Goal: Transaction & Acquisition: Purchase product/service

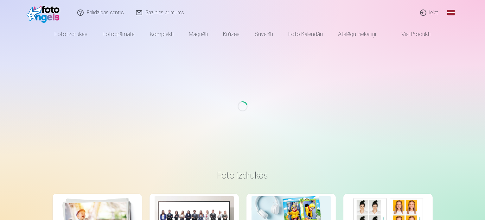
click at [432, 16] on link "Ieiet" at bounding box center [429, 12] width 30 height 25
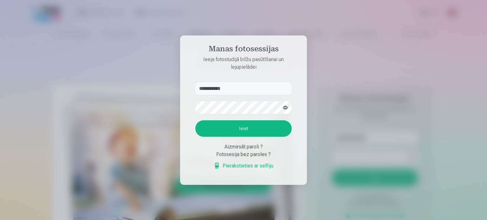
type input "**********"
click at [221, 129] on button "Ieiet" at bounding box center [243, 128] width 96 height 16
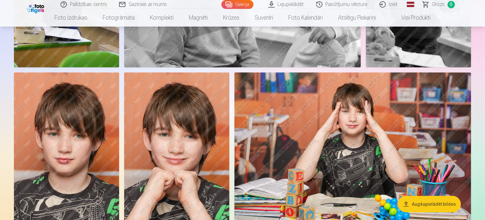
scroll to position [338, 0]
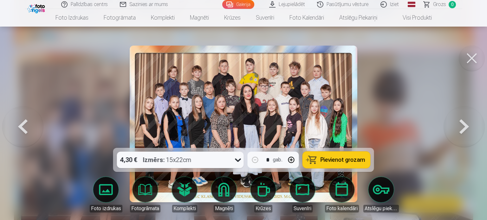
click at [326, 157] on span "Pievienot grozam" at bounding box center [342, 160] width 45 height 6
click at [470, 62] on button at bounding box center [471, 58] width 25 height 25
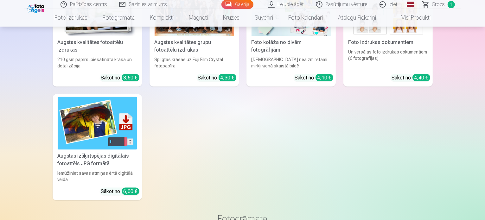
scroll to position [3403, 0]
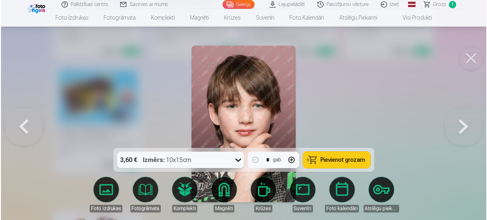
scroll to position [3414, 0]
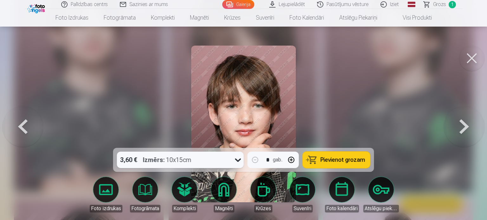
click at [319, 156] on button "Pievienot grozam" at bounding box center [336, 160] width 67 height 16
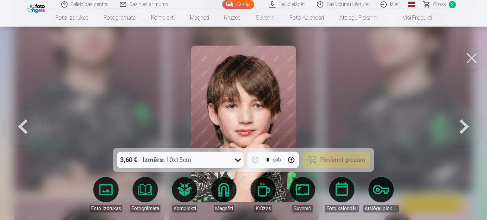
click at [473, 62] on button at bounding box center [471, 58] width 25 height 25
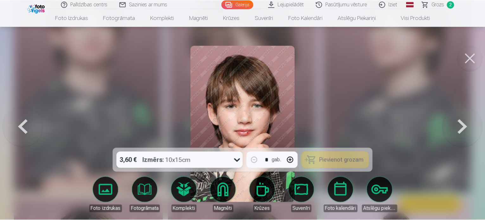
scroll to position [3403, 0]
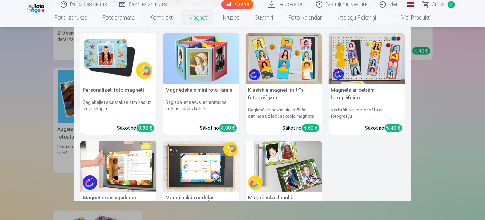
drag, startPoint x: 485, startPoint y: 104, endPoint x: 196, endPoint y: 19, distance: 301.0
click at [196, 19] on link "Magnēti" at bounding box center [198, 18] width 34 height 18
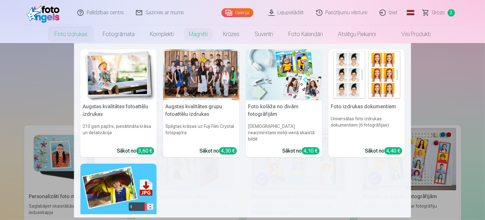
click at [80, 34] on link "Foto izdrukas" at bounding box center [71, 34] width 48 height 18
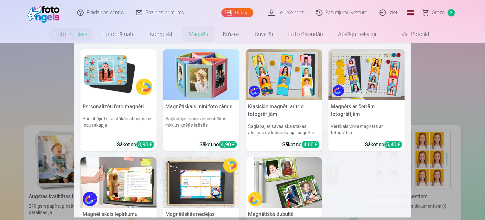
click at [199, 36] on link "Magnēti" at bounding box center [198, 34] width 34 height 18
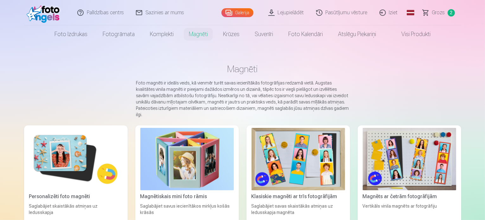
click at [73, 128] on img at bounding box center [75, 159] width 93 height 62
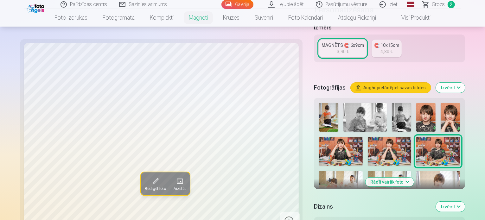
scroll to position [171, 0]
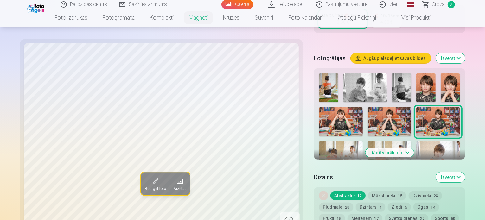
click at [416, 74] on img at bounding box center [425, 88] width 19 height 29
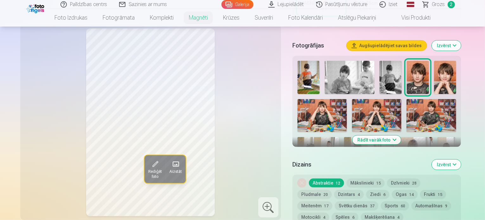
click at [434, 73] on img at bounding box center [445, 77] width 22 height 33
click at [347, 99] on img at bounding box center [322, 115] width 49 height 33
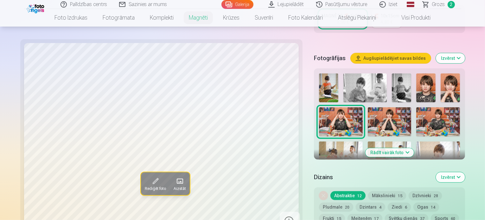
click at [368, 107] on img at bounding box center [390, 121] width 44 height 29
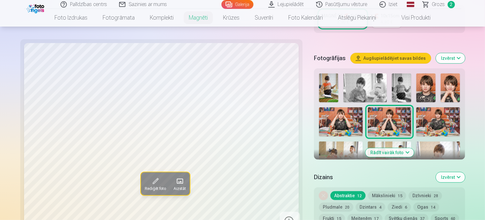
click at [416, 107] on img at bounding box center [438, 121] width 44 height 29
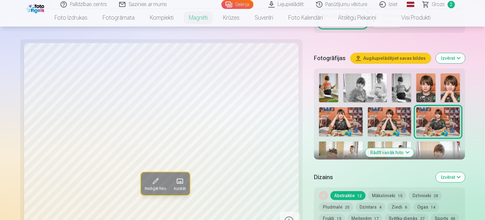
click at [363, 142] on img at bounding box center [341, 156] width 44 height 29
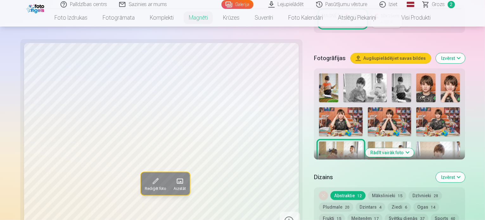
click at [412, 142] on img at bounding box center [390, 156] width 44 height 29
click at [416, 142] on img at bounding box center [438, 156] width 44 height 29
click at [338, 176] on img at bounding box center [328, 190] width 19 height 29
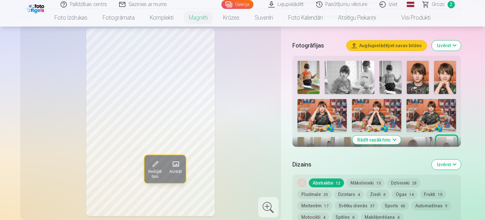
click at [379, 118] on div at bounding box center [377, 193] width 164 height 270
click at [362, 170] on img at bounding box center [342, 184] width 42 height 28
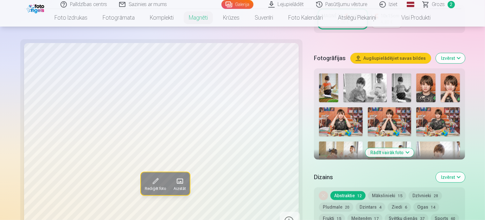
click at [436, 176] on img at bounding box center [425, 190] width 19 height 29
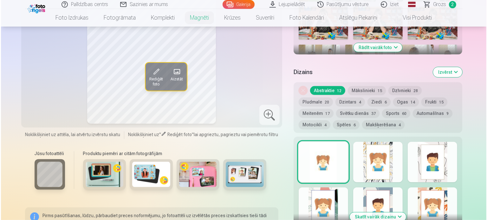
scroll to position [303, 0]
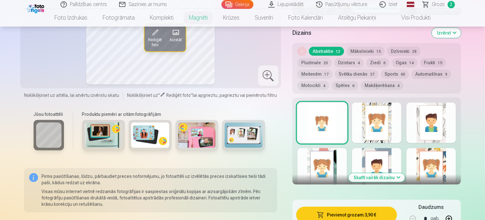
click at [354, 207] on button "Pievienot grozam : 3,90 €" at bounding box center [346, 215] width 101 height 16
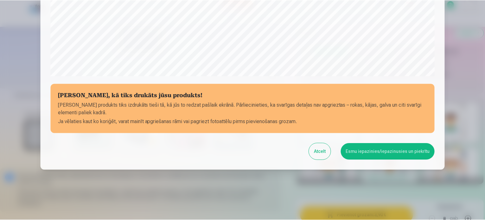
scroll to position [236, 0]
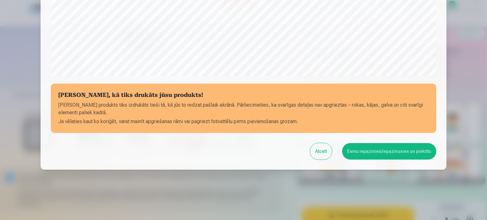
click at [473, 115] on div at bounding box center [243, 110] width 487 height 220
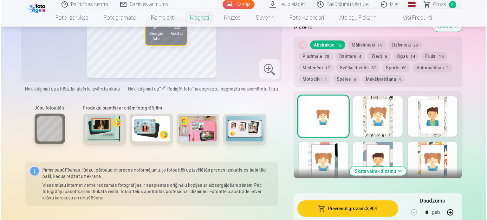
scroll to position [323, 0]
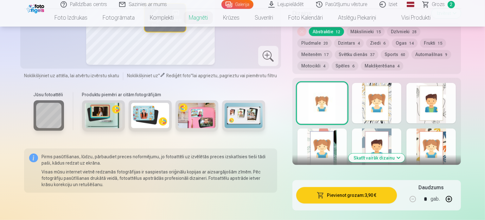
click at [359, 187] on button "Pievienot grozam : 3,90 €" at bounding box center [346, 195] width 101 height 16
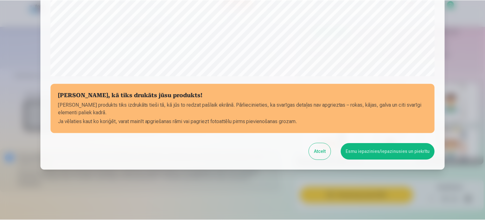
scroll to position [236, 0]
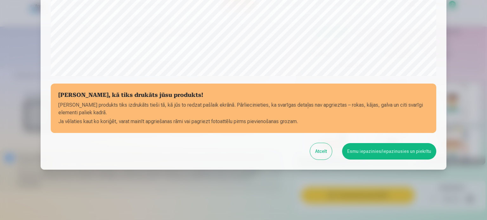
click at [362, 150] on button "Esmu iepazinies/iepazinusies un piekrītu" at bounding box center [389, 151] width 94 height 16
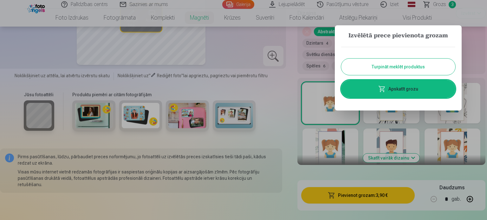
click at [444, 65] on button "Turpināt meklēt produktus" at bounding box center [398, 67] width 114 height 16
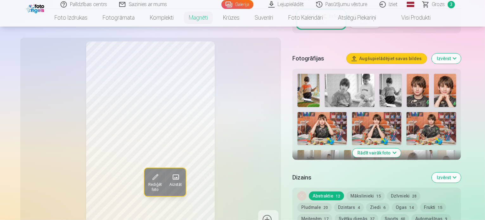
scroll to position [151, 0]
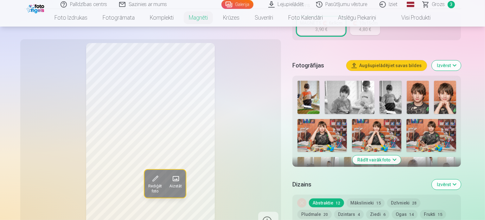
click at [401, 156] on button "Rādīt vairāk foto" at bounding box center [377, 160] width 48 height 9
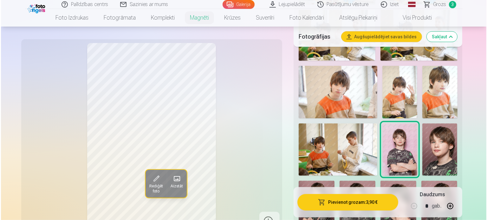
scroll to position [398, 0]
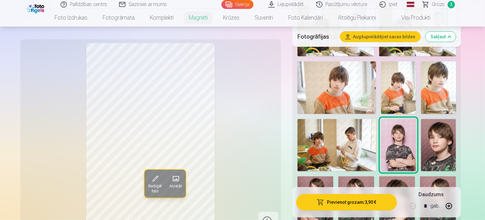
click at [456, 119] on img at bounding box center [438, 145] width 35 height 53
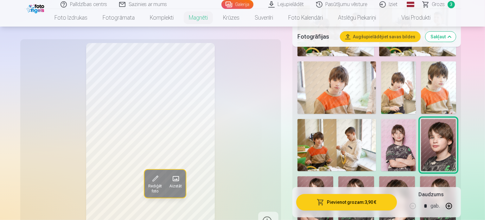
click at [327, 176] on img at bounding box center [316, 203] width 36 height 54
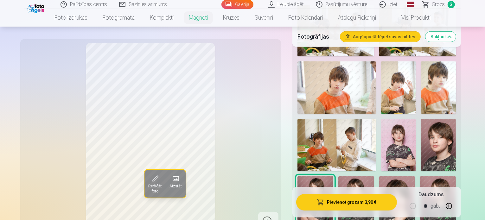
click at [347, 176] on img at bounding box center [356, 203] width 36 height 54
click at [383, 176] on img at bounding box center [397, 203] width 36 height 54
click at [347, 202] on button "Pievienot grozam : 3,90 €" at bounding box center [346, 202] width 101 height 16
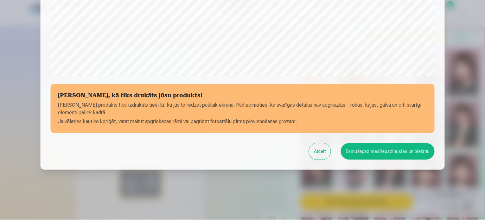
scroll to position [236, 0]
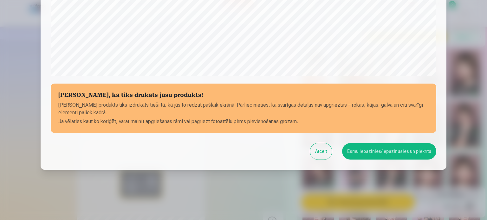
click at [385, 152] on button "Esmu iepazinies/iepazinusies un piekrītu" at bounding box center [389, 151] width 94 height 16
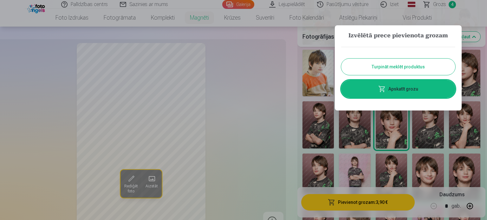
click at [418, 62] on button "Turpināt meklēt produktus" at bounding box center [398, 67] width 114 height 16
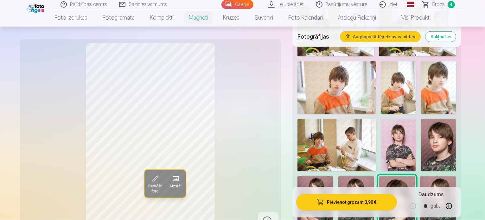
click at [425, 176] on img at bounding box center [438, 203] width 36 height 54
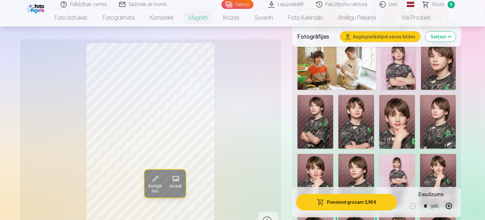
scroll to position [491, 0]
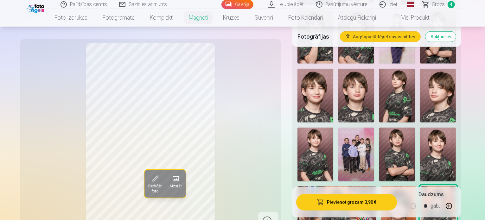
scroll to position [631, 0]
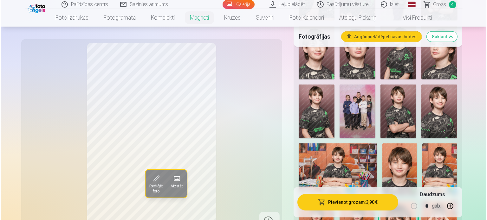
scroll to position [670, 0]
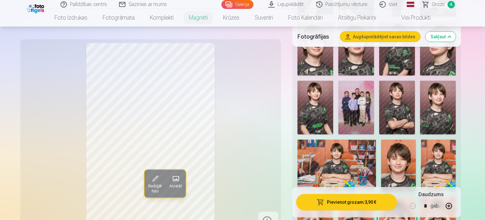
click at [319, 201] on button "Pievienot grozam : 3,90 €" at bounding box center [346, 202] width 101 height 16
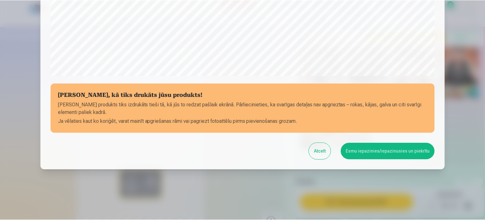
scroll to position [236, 0]
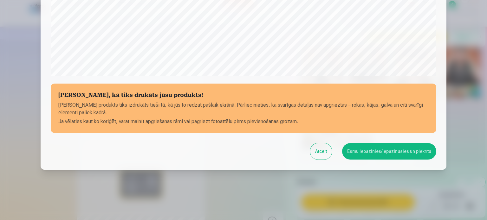
click at [360, 157] on button "Esmu iepazinies/iepazinusies un piekrītu" at bounding box center [389, 151] width 94 height 16
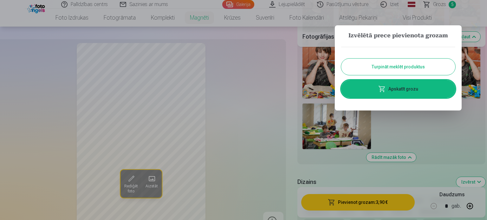
click at [473, 25] on div at bounding box center [243, 110] width 487 height 220
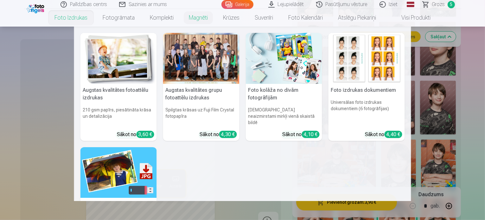
click at [79, 16] on link "Foto izdrukas" at bounding box center [71, 18] width 48 height 18
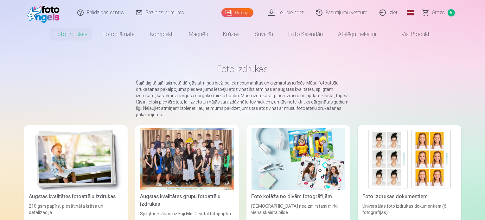
click at [72, 157] on img at bounding box center [75, 159] width 93 height 62
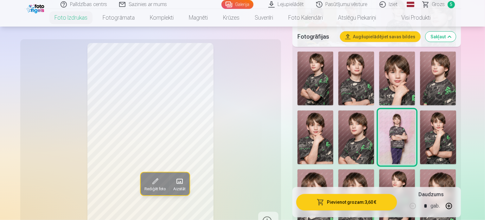
scroll to position [601, 0]
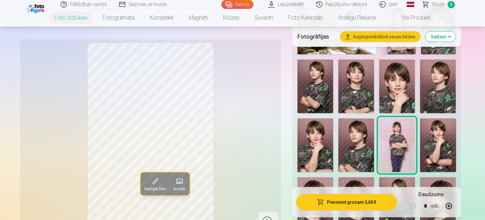
click at [361, 203] on button "Pievienot grozam : 3,60 €" at bounding box center [346, 202] width 101 height 16
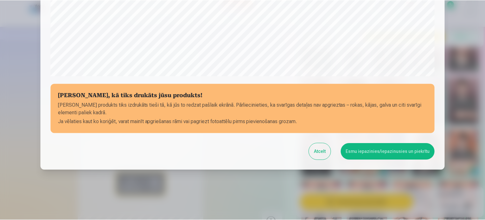
scroll to position [236, 0]
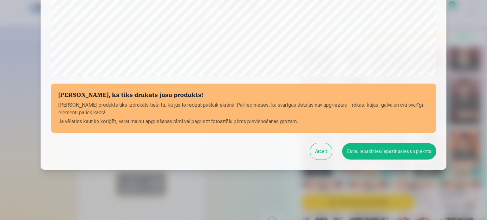
click at [388, 153] on button "Esmu iepazinies/iepazinusies un piekrītu" at bounding box center [389, 151] width 94 height 16
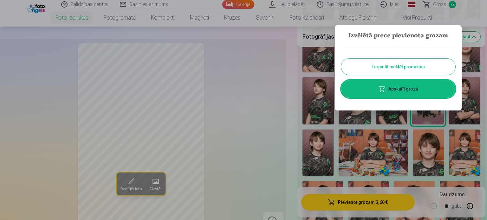
click at [478, 21] on div at bounding box center [243, 110] width 487 height 220
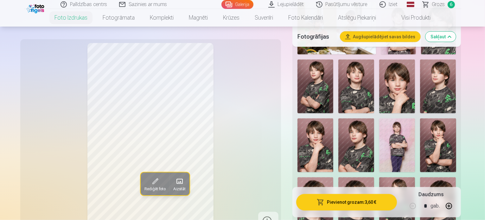
click at [443, 5] on span "Grozs" at bounding box center [438, 5] width 13 height 8
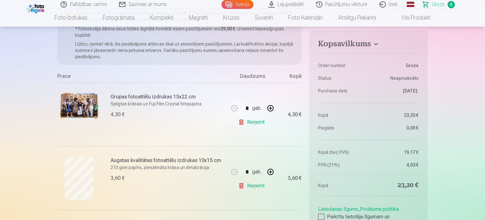
scroll to position [73, 0]
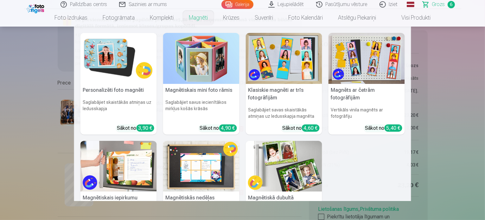
click at [189, 18] on link "Magnēti" at bounding box center [198, 18] width 34 height 18
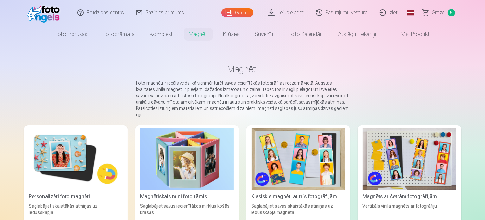
click at [29, 154] on img at bounding box center [75, 159] width 93 height 62
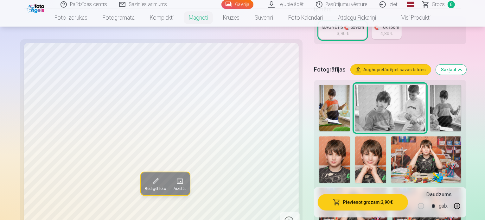
scroll to position [175, 0]
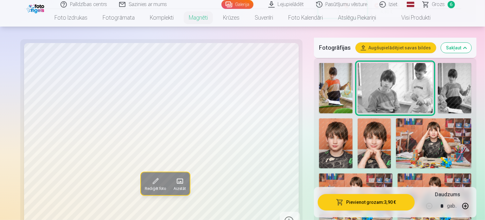
click at [353, 118] on img at bounding box center [336, 143] width 34 height 50
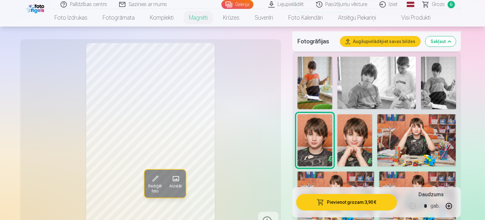
click at [337, 114] on img at bounding box center [354, 140] width 35 height 53
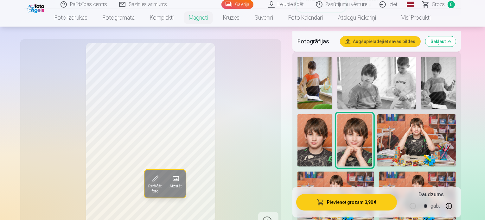
click at [377, 114] on img at bounding box center [416, 140] width 79 height 52
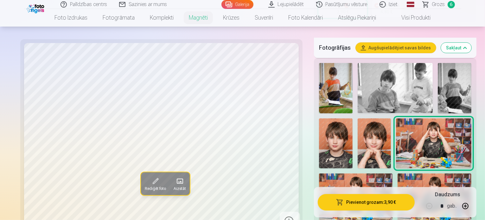
click at [393, 174] on img at bounding box center [356, 198] width 74 height 49
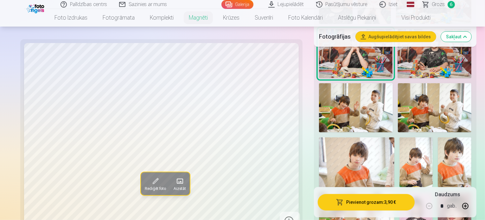
scroll to position [335, 0]
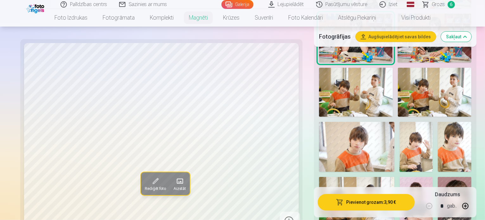
click at [433, 177] on img at bounding box center [417, 202] width 34 height 50
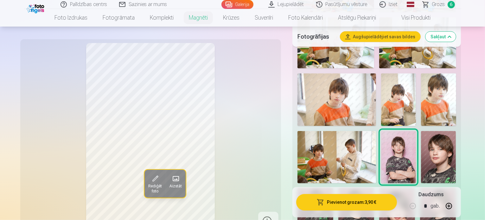
scroll to position [398, 0]
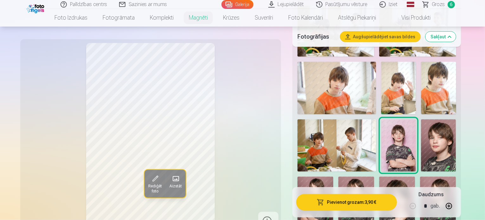
click at [245, 115] on div "Rediģēt foto Aizstāt" at bounding box center [150, 137] width 253 height 188
click at [456, 119] on img at bounding box center [438, 145] width 35 height 53
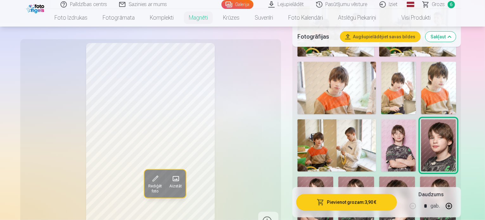
click at [313, 177] on img at bounding box center [316, 204] width 36 height 54
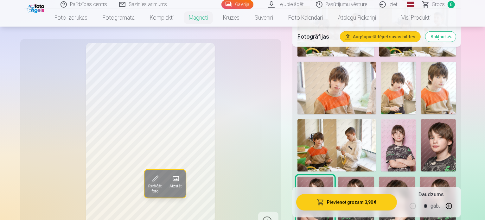
click at [338, 121] on div at bounding box center [377, 204] width 164 height 745
click at [351, 177] on img at bounding box center [356, 204] width 36 height 54
click at [416, 119] on img at bounding box center [398, 145] width 35 height 52
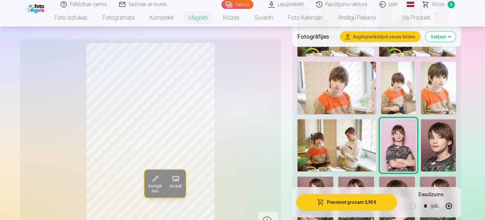
click at [361, 177] on img at bounding box center [356, 204] width 36 height 54
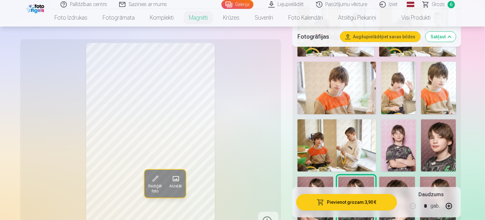
click at [392, 177] on img at bounding box center [397, 204] width 36 height 54
click at [422, 177] on img at bounding box center [438, 204] width 36 height 54
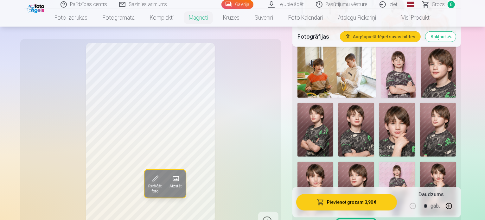
scroll to position [476, 0]
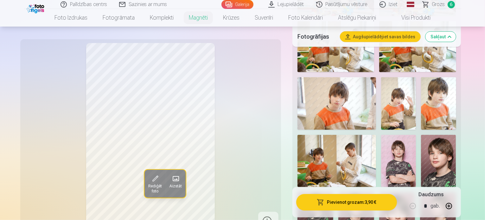
scroll to position [378, 0]
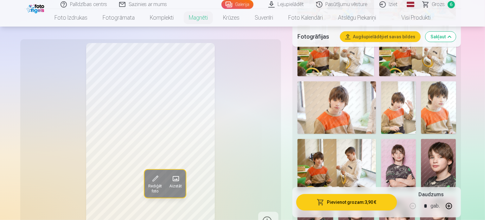
click at [416, 139] on img at bounding box center [398, 165] width 35 height 52
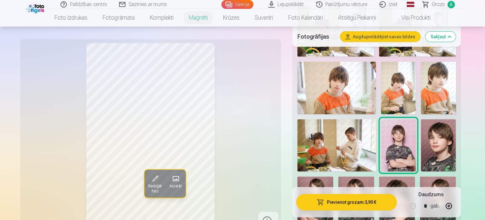
scroll to position [401, 0]
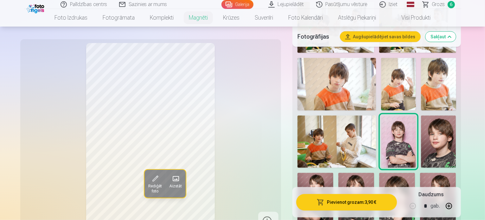
click at [403, 173] on img at bounding box center [397, 200] width 36 height 54
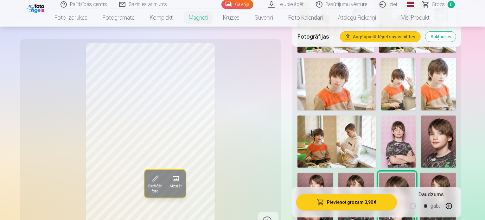
click at [416, 116] on img at bounding box center [398, 142] width 35 height 52
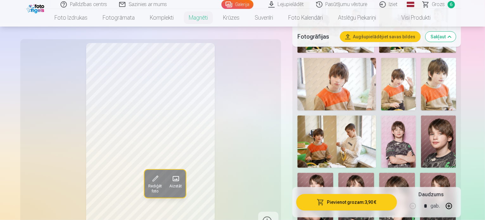
click at [385, 173] on img at bounding box center [397, 200] width 36 height 54
click at [416, 116] on img at bounding box center [398, 142] width 35 height 52
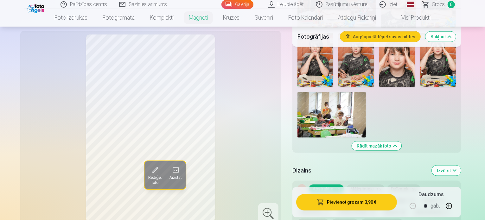
scroll to position [846, 0]
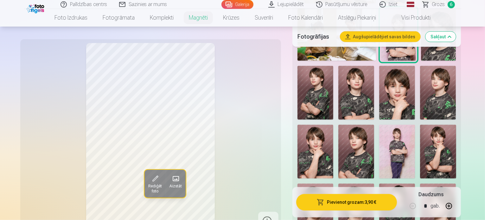
scroll to position [496, 0]
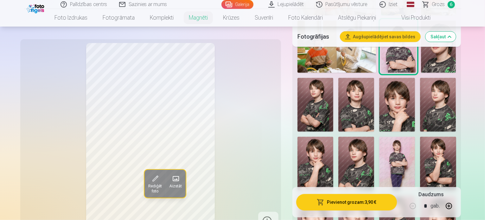
click at [444, 2] on span "Grozs" at bounding box center [438, 5] width 13 height 8
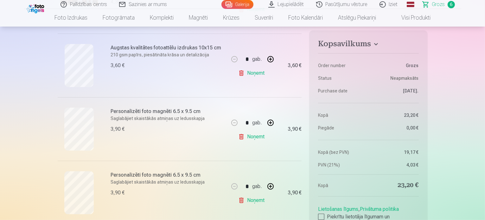
scroll to position [142, 0]
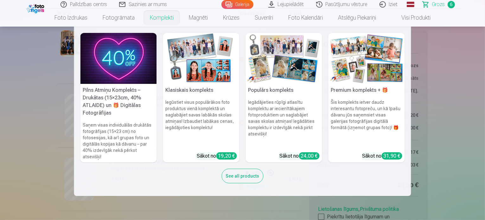
click at [33, 112] on nav "Pilns Atmiņu Komplekts – Drukātas (15×23cm, 40% ATLAIDE) un 🎁 Digitālas Fotogrā…" at bounding box center [242, 112] width 485 height 170
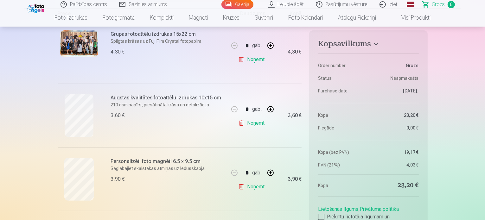
click at [249, 123] on link "Noņemt" at bounding box center [252, 123] width 29 height 13
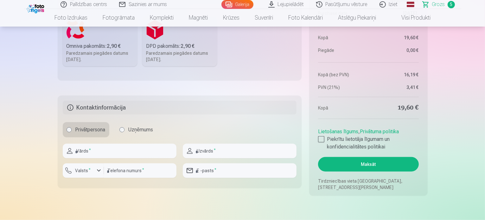
scroll to position [506, 0]
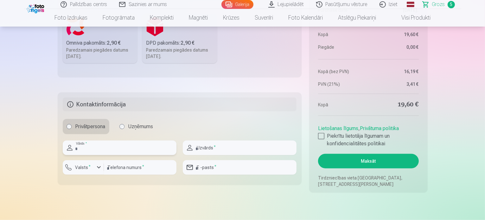
click at [106, 143] on input "text" at bounding box center [120, 148] width 114 height 15
type input "******"
click at [199, 143] on input "text" at bounding box center [240, 148] width 114 height 15
type input "*******"
click at [113, 167] on input "number" at bounding box center [140, 167] width 73 height 15
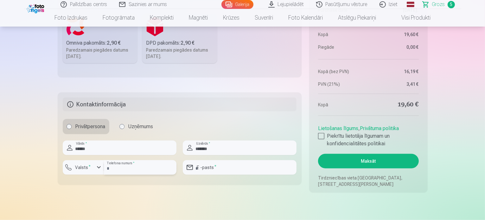
type input "********"
click at [208, 172] on input "email" at bounding box center [240, 167] width 114 height 15
type input "**********"
click at [320, 138] on div at bounding box center [321, 136] width 6 height 6
click at [337, 158] on button "Maksāt" at bounding box center [368, 161] width 100 height 15
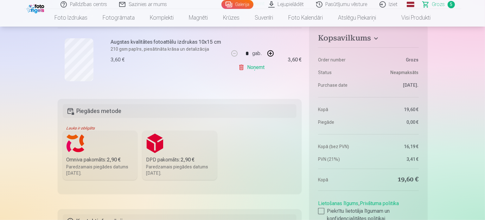
scroll to position [396, 0]
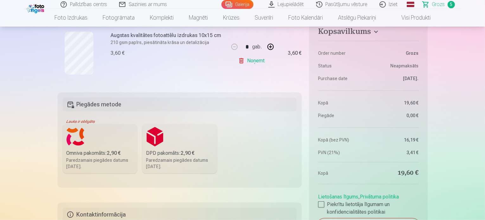
click at [100, 141] on label "Omniva pakomāts : 2,90 € Paredzamais piegādes datums [DATE]." at bounding box center [100, 148] width 75 height 49
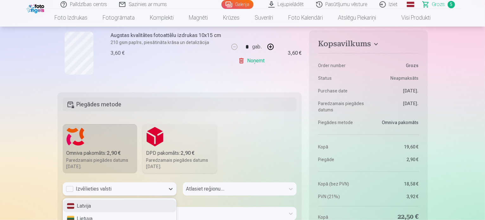
scroll to position [417, 0]
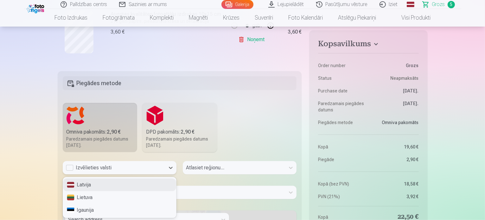
click at [116, 175] on div "3 results available. Use Up and Down to choose options, press Enter to select t…" at bounding box center [120, 167] width 114 height 13
click at [116, 187] on div "Latvija" at bounding box center [119, 185] width 113 height 13
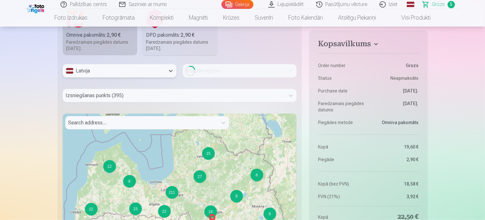
scroll to position [517, 0]
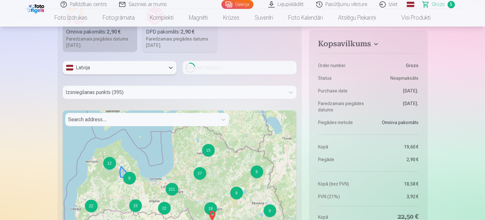
click at [133, 182] on div "8" at bounding box center [129, 178] width 13 height 13
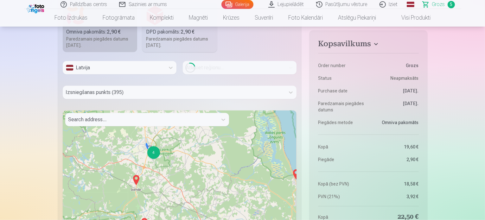
click at [157, 153] on div "4" at bounding box center [153, 152] width 13 height 13
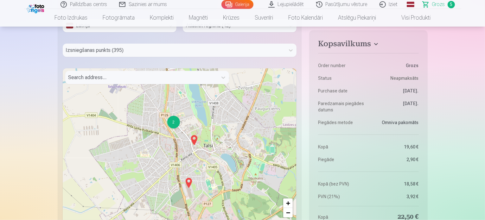
scroll to position [566, 0]
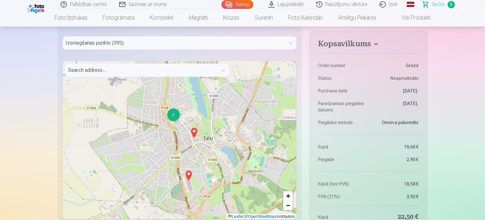
click at [188, 174] on img at bounding box center [189, 175] width 10 height 15
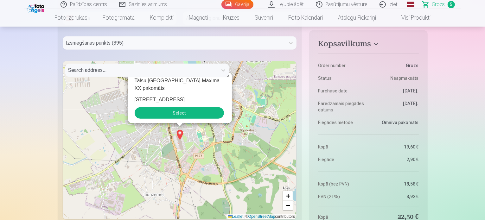
click at [185, 112] on button "Select" at bounding box center [179, 112] width 89 height 11
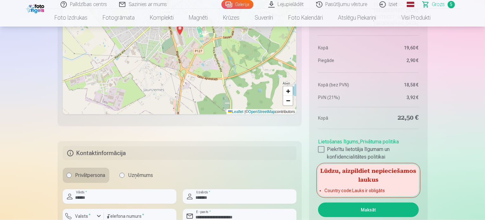
scroll to position [713, 0]
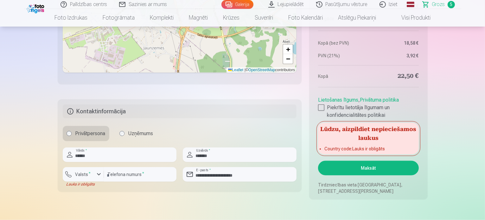
click at [379, 171] on button "Maksāt" at bounding box center [368, 168] width 100 height 15
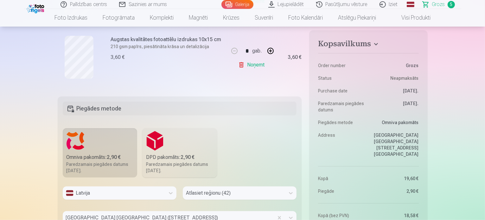
scroll to position [419, 0]
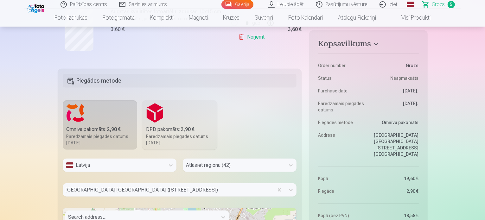
click at [109, 114] on label "Omniva pakomāts : 2,90 € Paredzamais piegādes datums [DATE]." at bounding box center [100, 124] width 75 height 49
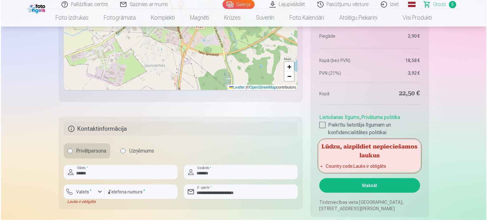
scroll to position [710, 0]
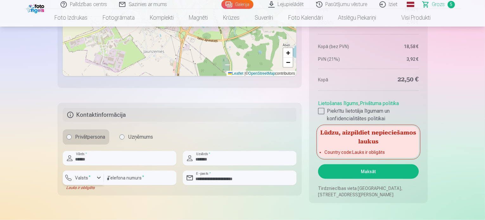
click at [83, 182] on button "Valsts *" at bounding box center [83, 178] width 41 height 15
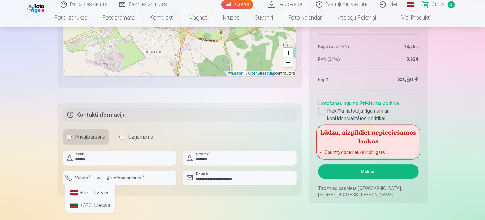
click at [92, 190] on div "+371" at bounding box center [86, 193] width 13 height 8
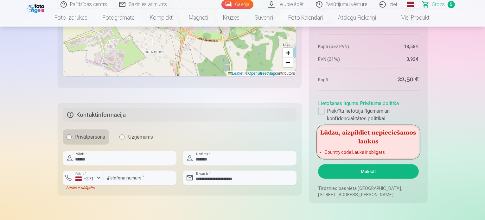
click at [355, 170] on button "Maksāt" at bounding box center [368, 171] width 100 height 15
